Goal: Task Accomplishment & Management: Complete application form

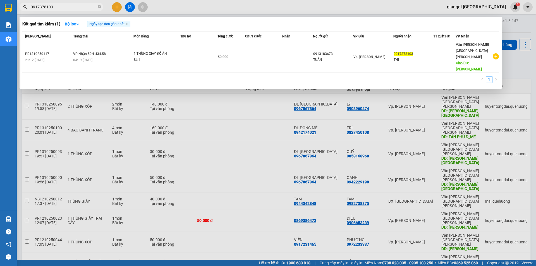
click at [85, 9] on input "0917378103" at bounding box center [64, 7] width 66 height 6
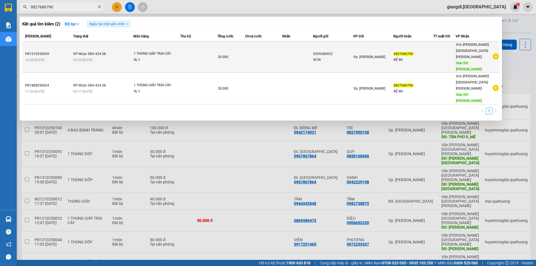
type input "0827686790"
click at [114, 47] on td "[PERSON_NAME] 50H-434.58 05:29 [DATE]" at bounding box center [103, 57] width 62 height 32
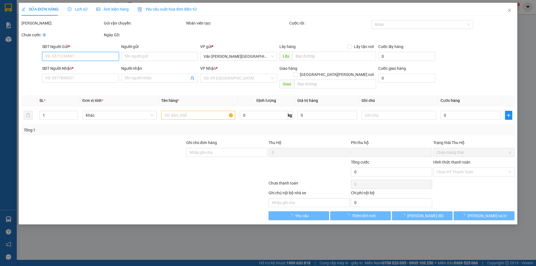
type input "0359380922"
type input "SƠN"
type input "0827686790"
type input "BÉ MI"
type input "TÂN PHÚ"
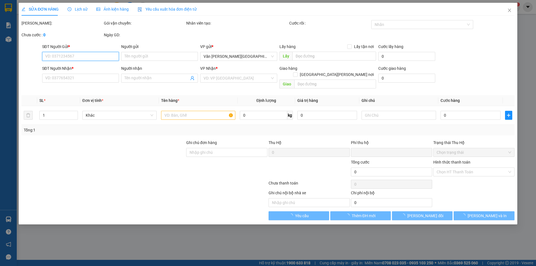
type input "0"
type input "30.000"
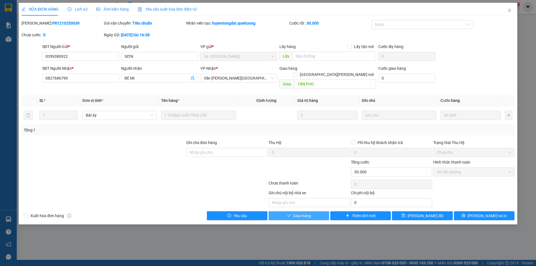
click at [295, 213] on span "Giao hàng" at bounding box center [302, 216] width 18 height 6
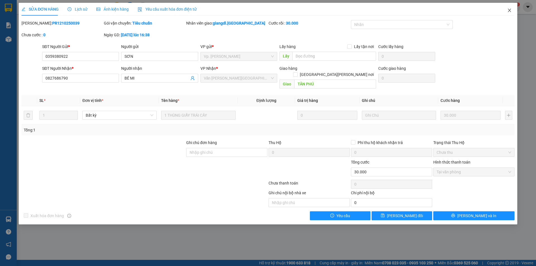
click at [512, 10] on span "Close" at bounding box center [510, 11] width 16 height 16
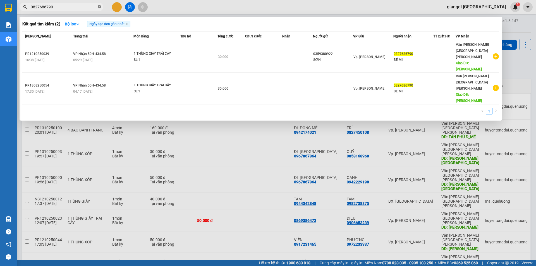
click at [100, 8] on icon "close-circle" at bounding box center [99, 6] width 3 height 3
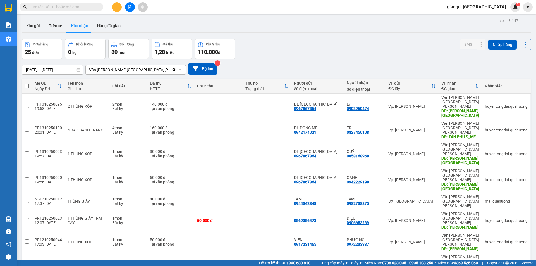
click at [100, 8] on span at bounding box center [99, 7] width 3 height 6
click at [63, 10] on span at bounding box center [62, 7] width 84 height 8
click at [63, 9] on input "text" at bounding box center [64, 7] width 66 height 6
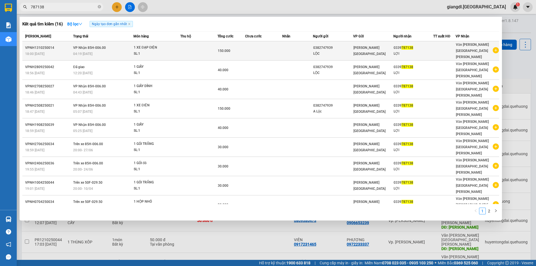
type input "787138"
click at [149, 45] on div "1 XE ĐẠP ĐIỆN" at bounding box center [155, 48] width 42 height 6
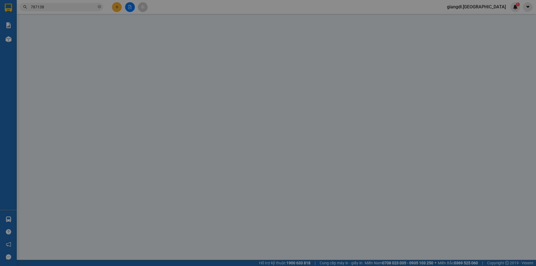
type input "0382747939"
type input "LỘC"
type input "0339787138"
type input "LỢI"
type input "0"
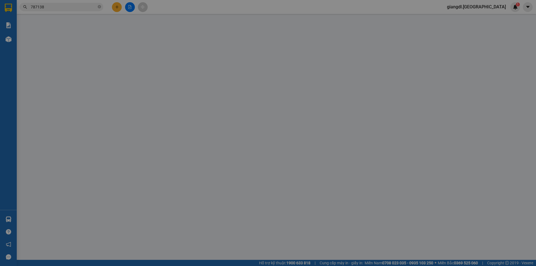
type input "150.000"
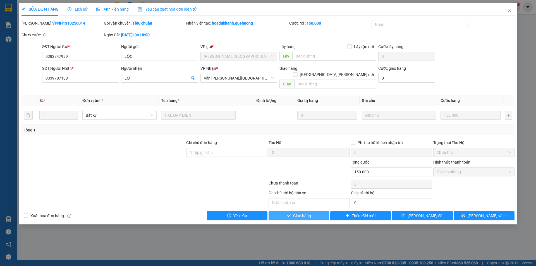
click at [311, 213] on span "Giao hàng" at bounding box center [302, 216] width 18 height 6
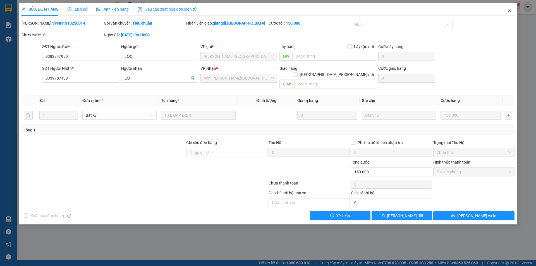
click at [511, 10] on icon "close" at bounding box center [509, 10] width 4 height 4
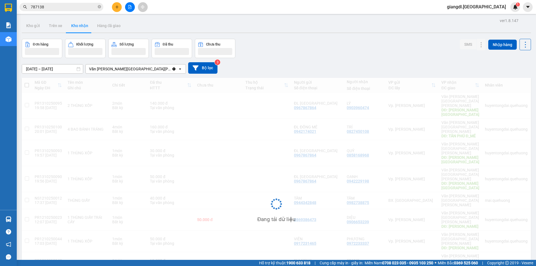
click at [66, 7] on input "787138" at bounding box center [64, 7] width 66 height 6
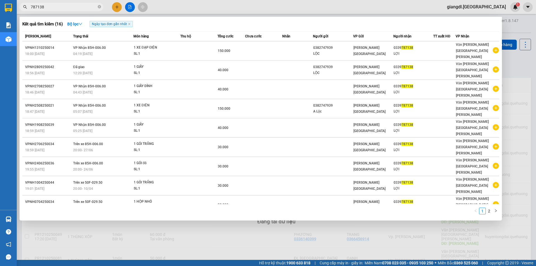
click at [66, 7] on input "787138" at bounding box center [64, 7] width 66 height 6
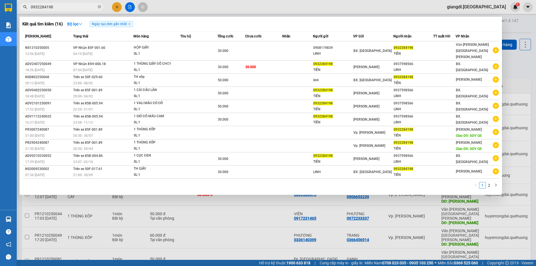
type input "0932284198"
